Goal: Find specific page/section: Find specific page/section

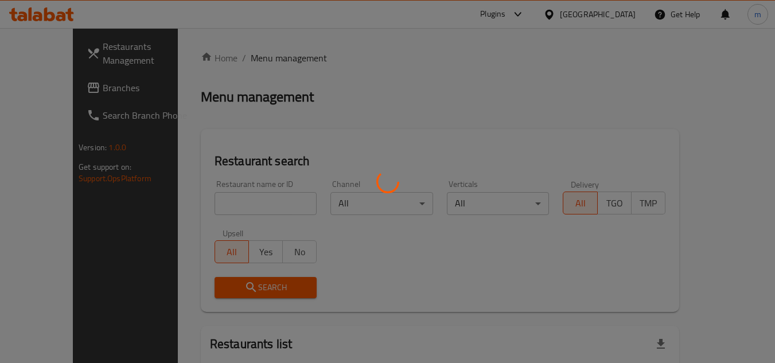
scroll to position [139, 0]
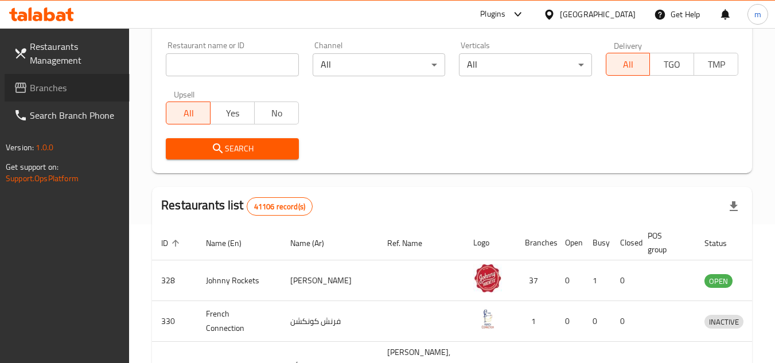
drag, startPoint x: 0, startPoint y: 0, endPoint x: 80, endPoint y: 95, distance: 124.2
click at [80, 95] on link "Branches" at bounding box center [67, 88] width 125 height 28
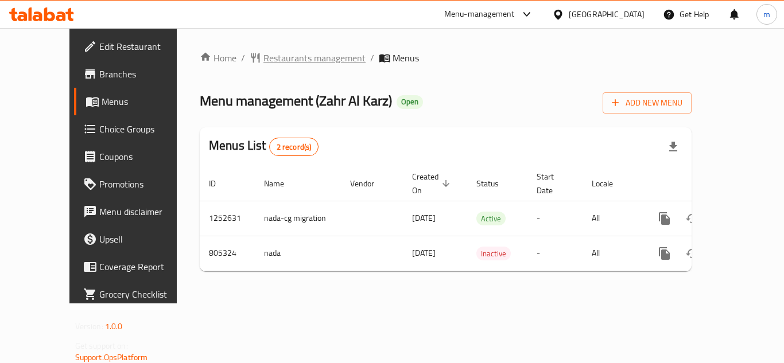
click at [263, 55] on span "Restaurants management" at bounding box center [314, 58] width 102 height 14
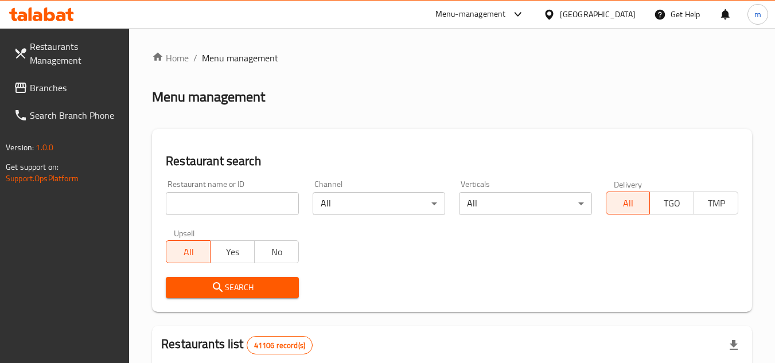
click at [199, 205] on input "search" at bounding box center [232, 203] width 133 height 23
paste input "654114"
type input "654114"
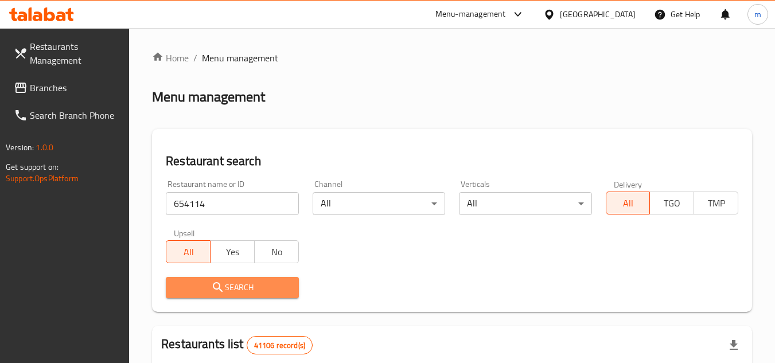
click at [238, 289] on span "Search" at bounding box center [232, 288] width 114 height 14
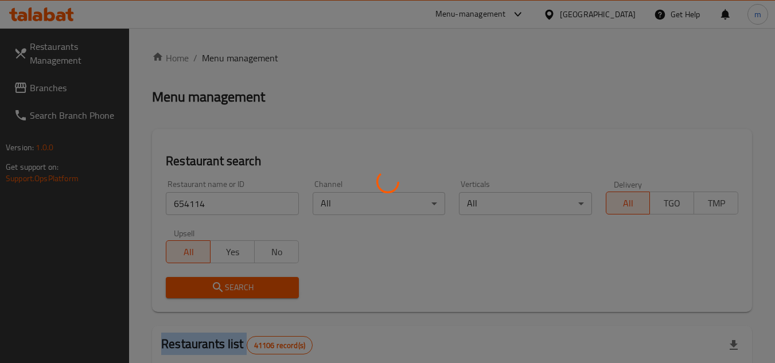
click at [238, 289] on div at bounding box center [387, 181] width 775 height 363
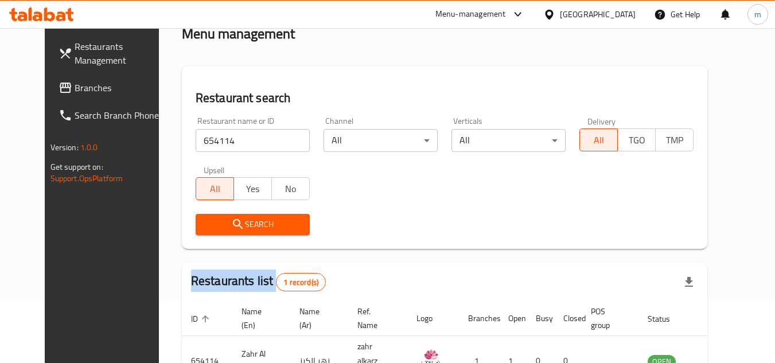
scroll to position [139, 0]
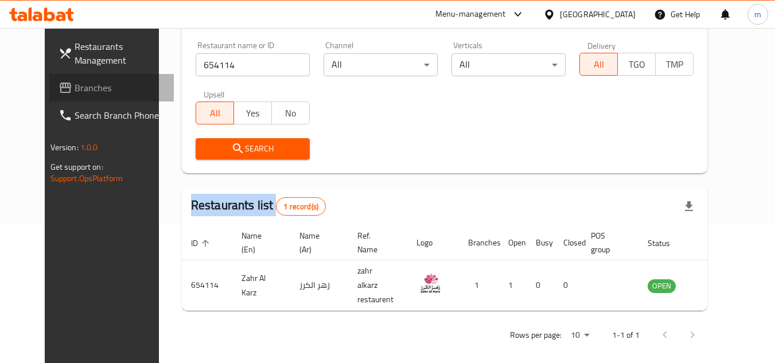
click at [77, 94] on span "Branches" at bounding box center [120, 88] width 91 height 14
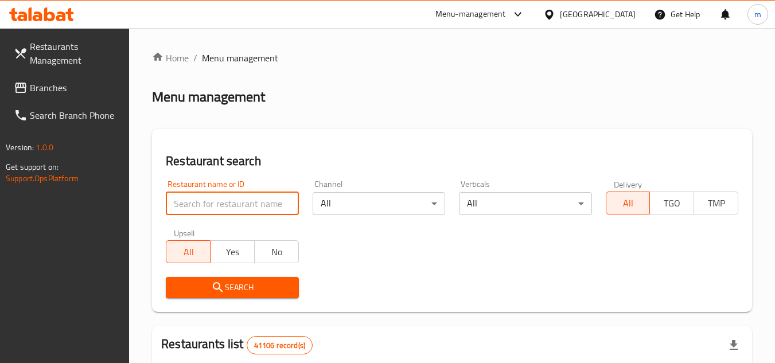
click at [200, 213] on input "search" at bounding box center [232, 203] width 133 height 23
paste input "704395"
type input "704395"
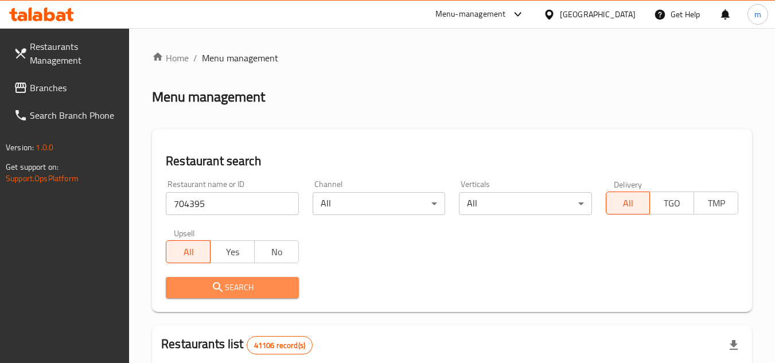
click at [219, 288] on icon "submit" at bounding box center [218, 287] width 10 height 10
click at [219, 288] on div at bounding box center [387, 181] width 775 height 363
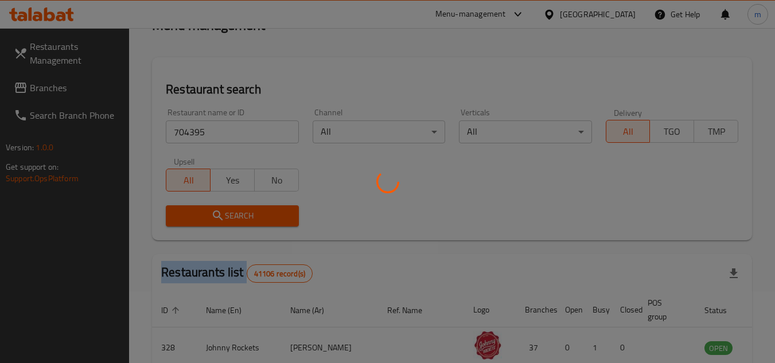
scroll to position [172, 0]
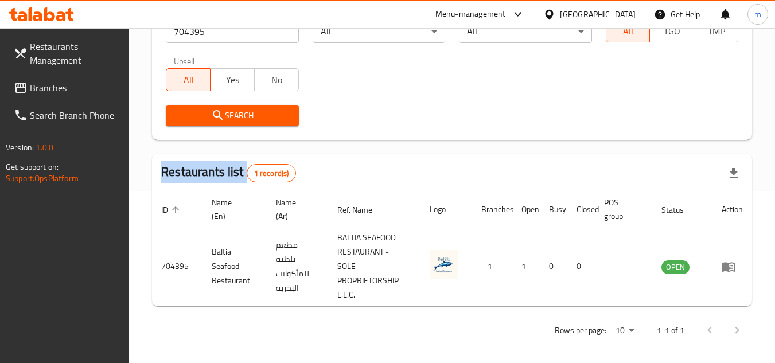
click at [75, 94] on span "Branches" at bounding box center [75, 88] width 91 height 14
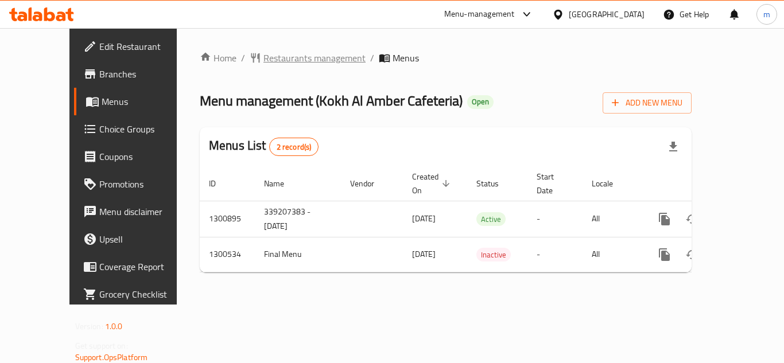
click at [285, 61] on span "Restaurants management" at bounding box center [314, 58] width 102 height 14
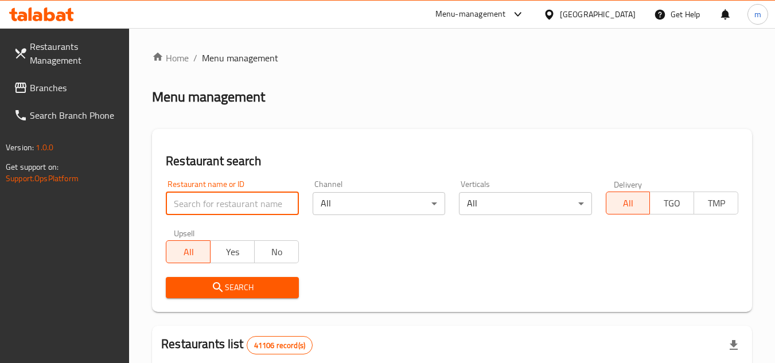
click at [198, 207] on input "search" at bounding box center [232, 203] width 133 height 23
paste input "701177"
type input "701177"
click at [211, 293] on icon "submit" at bounding box center [218, 288] width 14 height 14
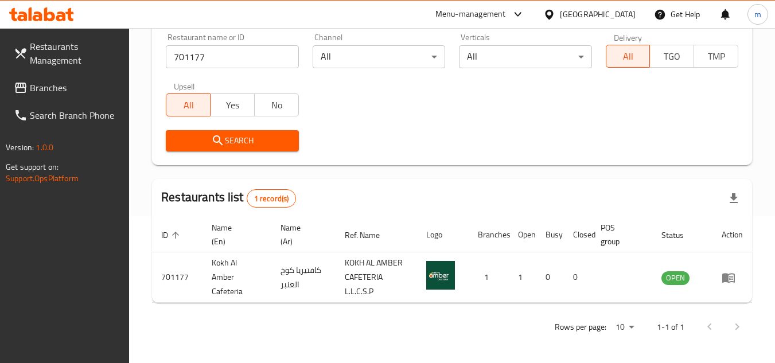
scroll to position [149, 0]
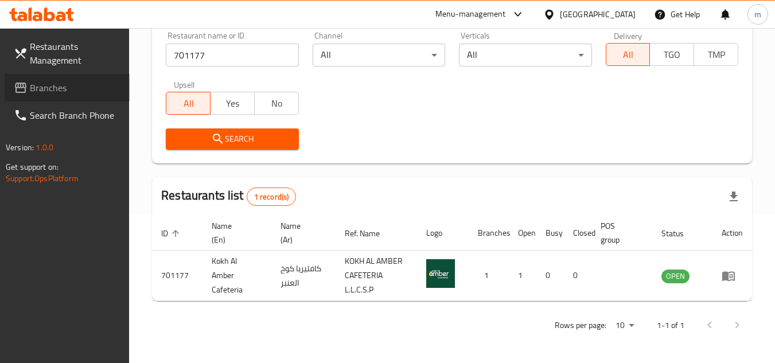
click at [93, 94] on span "Branches" at bounding box center [75, 88] width 91 height 14
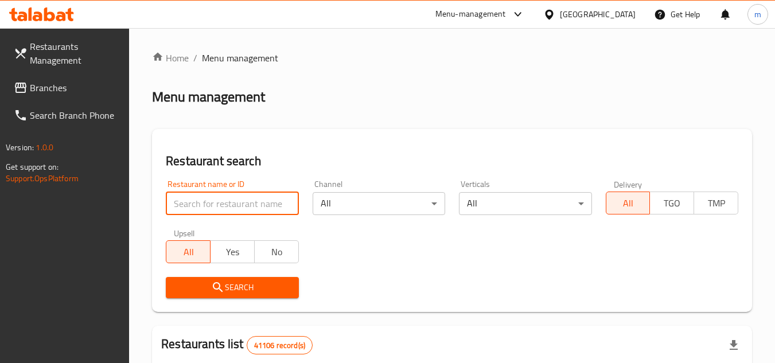
click at [192, 205] on input "search" at bounding box center [232, 203] width 133 height 23
paste input "17285"
type input "17285"
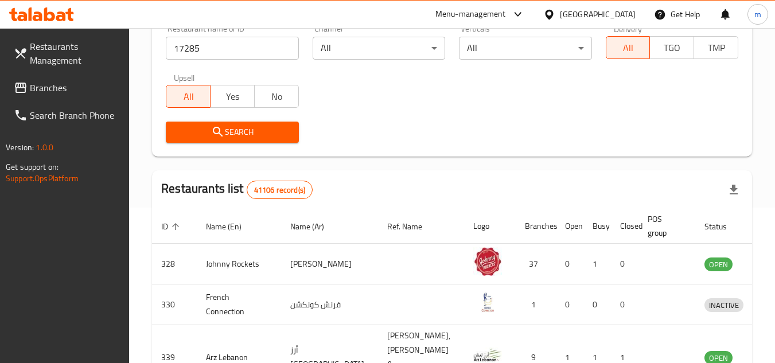
scroll to position [172, 0]
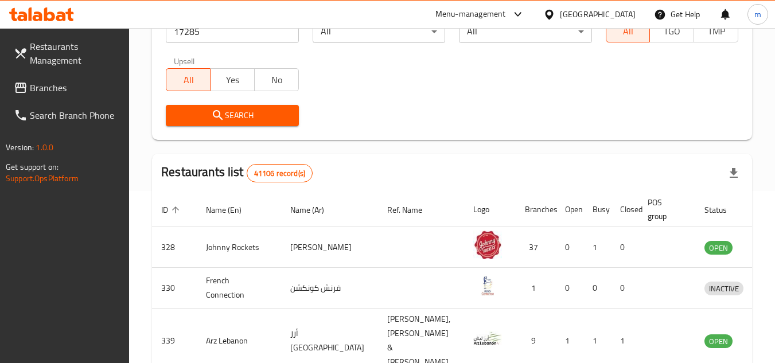
click at [68, 84] on span "Branches" at bounding box center [75, 88] width 91 height 14
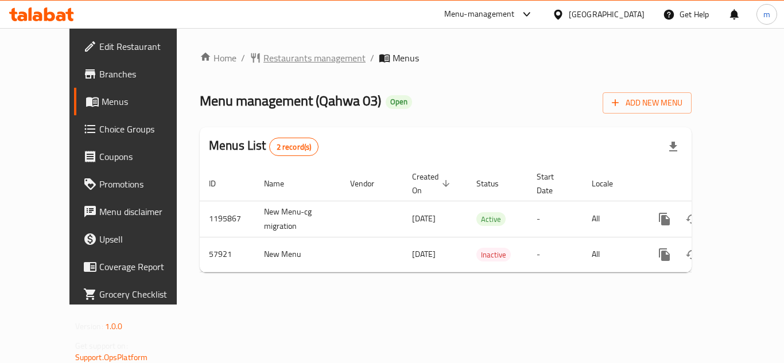
click at [263, 65] on span "Restaurants management" at bounding box center [314, 58] width 102 height 14
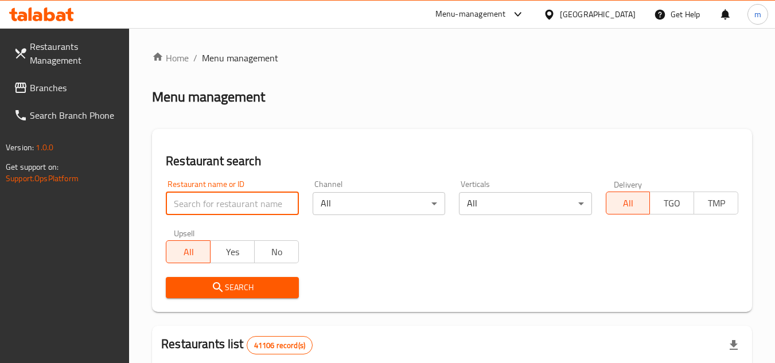
click at [198, 204] on input "search" at bounding box center [232, 203] width 133 height 23
paste input "28222"
type input "28222"
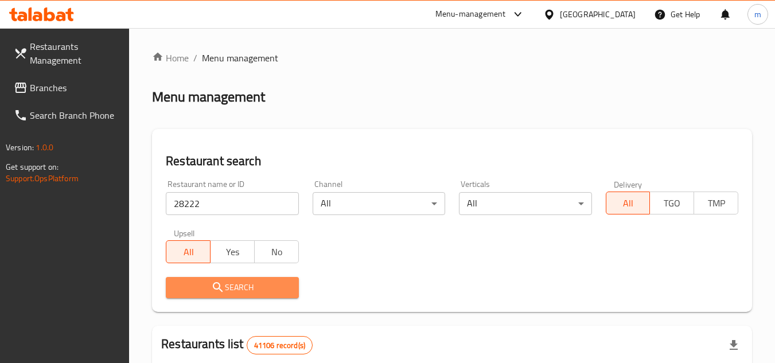
click at [224, 285] on icon "submit" at bounding box center [218, 288] width 14 height 14
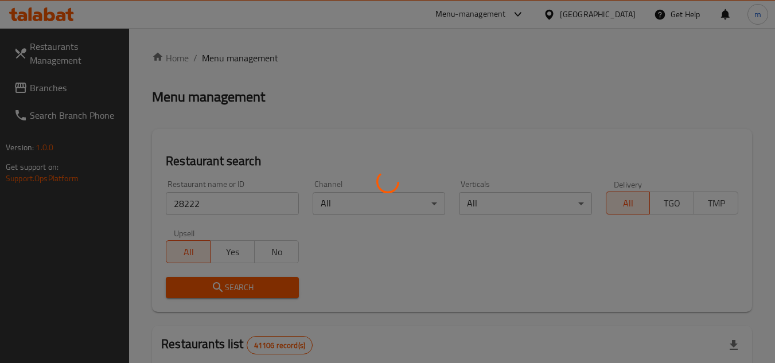
scroll to position [139, 0]
